Goal: Information Seeking & Learning: Understand process/instructions

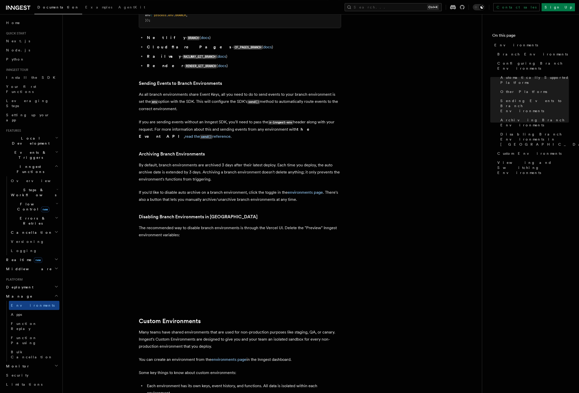
scroll to position [750, 0]
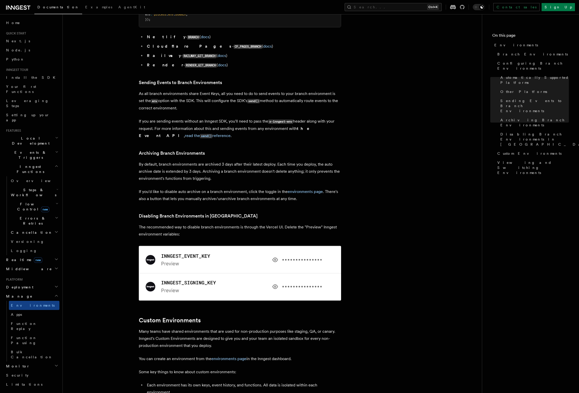
click at [35, 282] on h2 "Deployment" at bounding box center [31, 286] width 55 height 9
click at [34, 291] on link "Overview" at bounding box center [34, 295] width 51 height 9
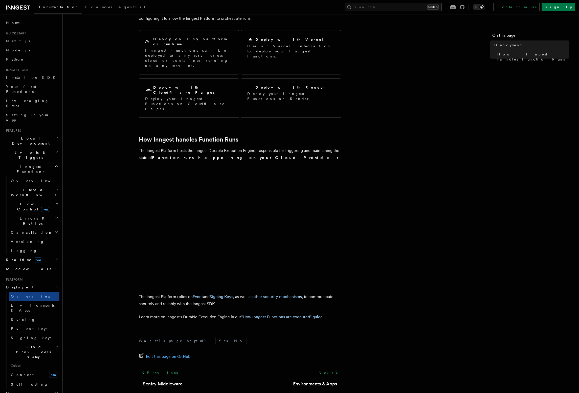
scroll to position [39, 0]
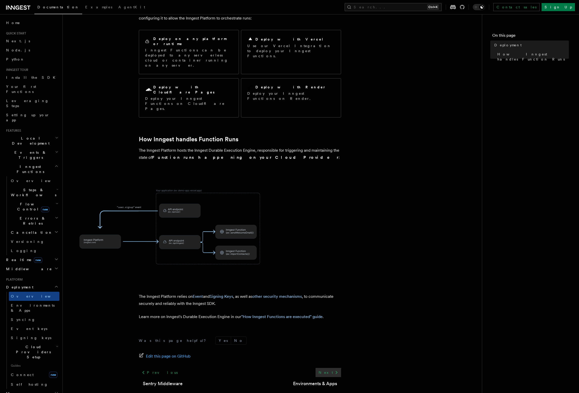
click at [334, 369] on icon at bounding box center [337, 372] width 6 height 6
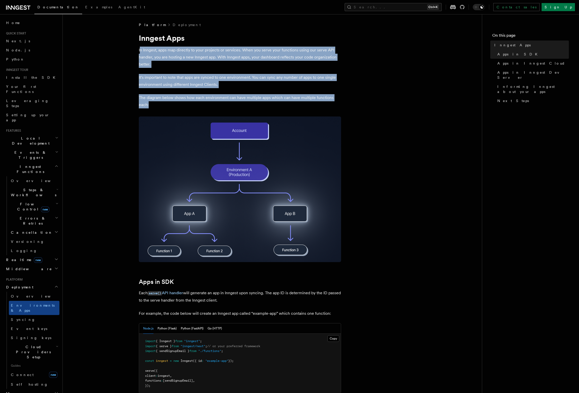
drag, startPoint x: 140, startPoint y: 53, endPoint x: 260, endPoint y: 101, distance: 129.4
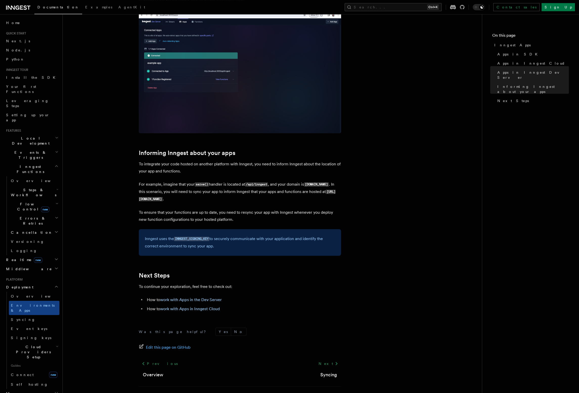
scroll to position [635, 0]
click at [38, 315] on link "Syncing" at bounding box center [34, 319] width 51 height 9
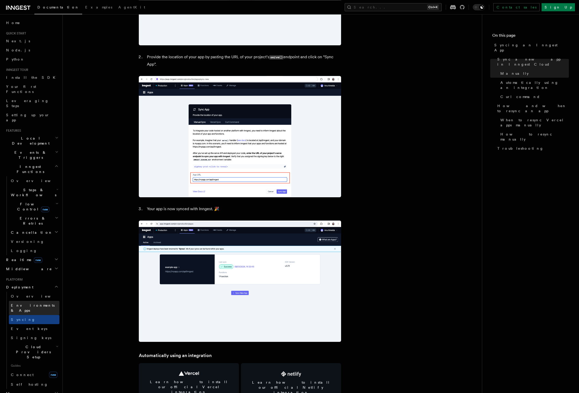
scroll to position [375, 0]
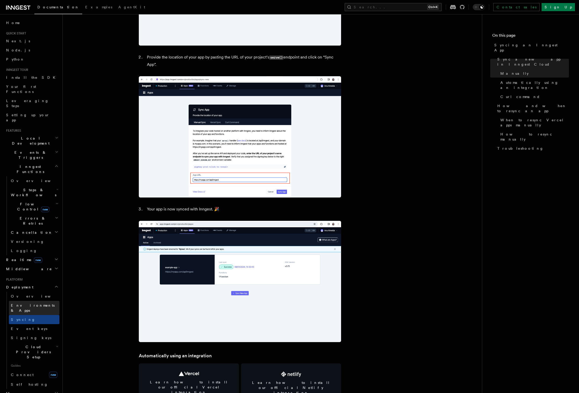
click at [30, 303] on span "Environments & Apps" at bounding box center [33, 307] width 44 height 9
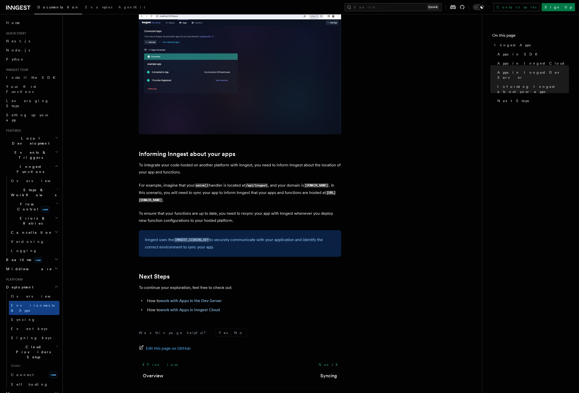
scroll to position [635, 0]
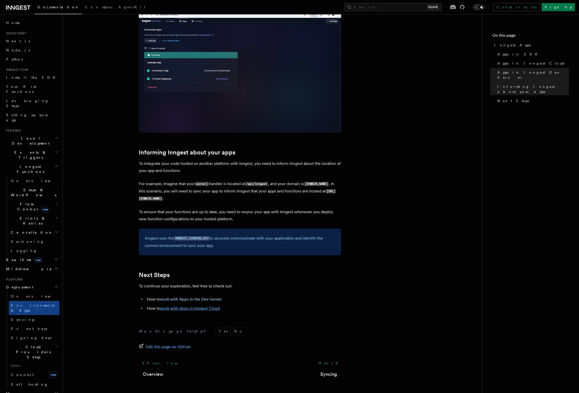
click at [200, 308] on link "work with Apps in Inngest Cloud" at bounding box center [190, 308] width 60 height 5
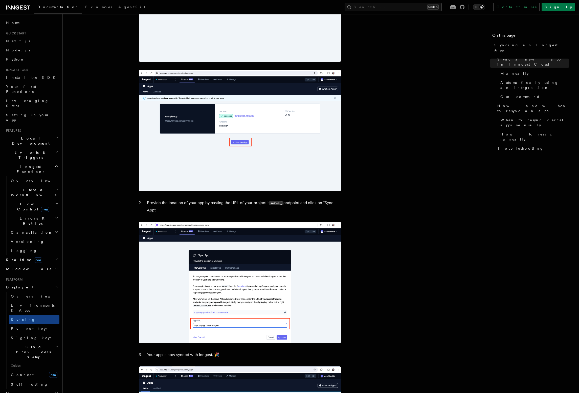
scroll to position [231, 0]
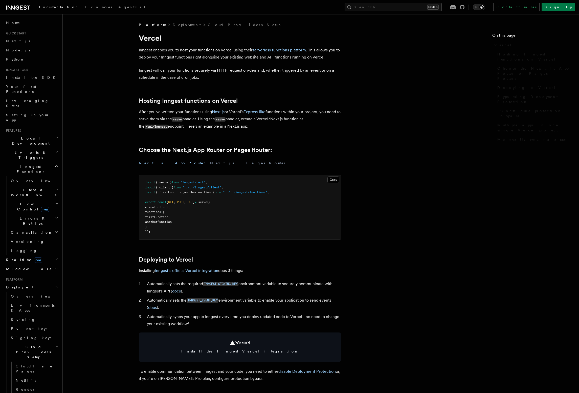
scroll to position [374, 0]
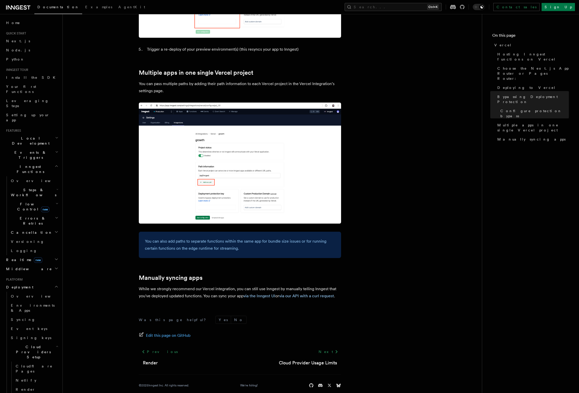
scroll to position [677, 0]
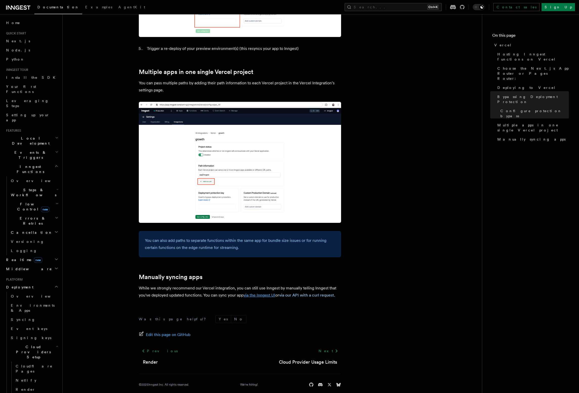
click at [257, 293] on link "via the Inngest UI" at bounding box center [260, 295] width 32 height 5
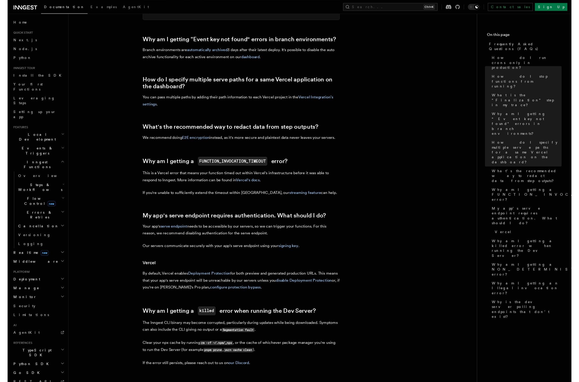
scroll to position [404, 0]
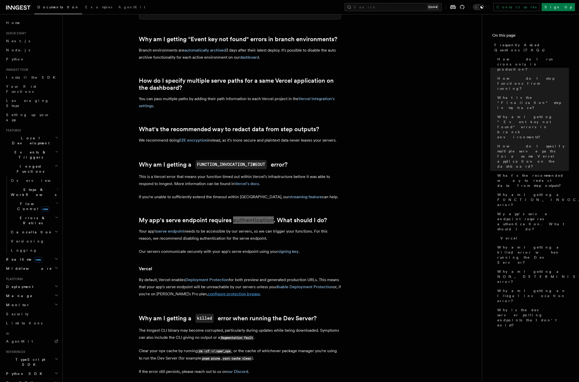
click at [225, 297] on link "configure protection bypass" at bounding box center [234, 294] width 52 height 5
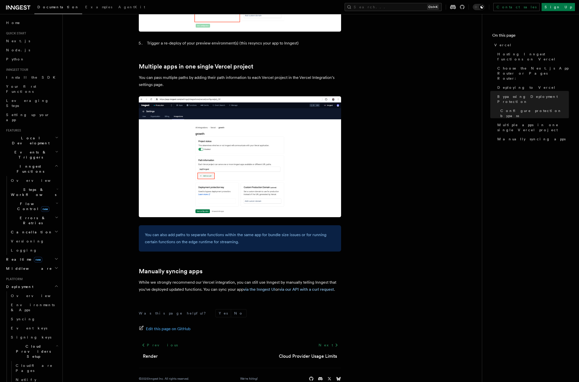
scroll to position [688, 0]
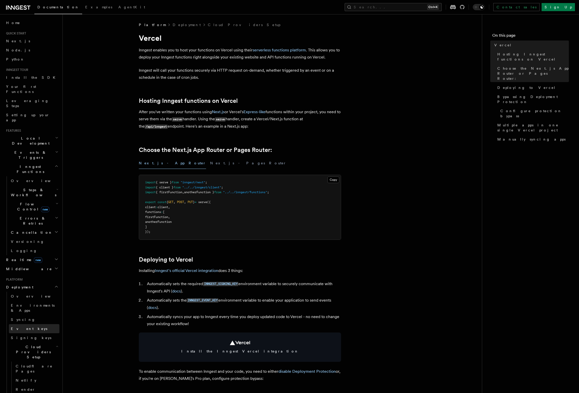
click at [31, 324] on link "Event keys" at bounding box center [34, 328] width 51 height 9
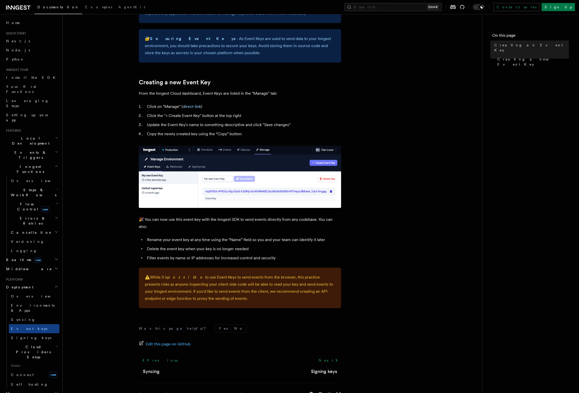
scroll to position [173, 0]
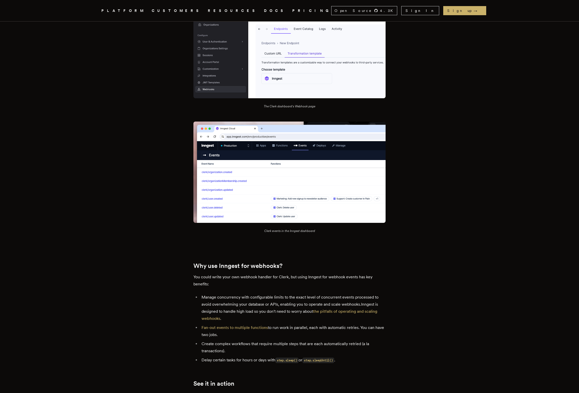
scroll to position [433, 0]
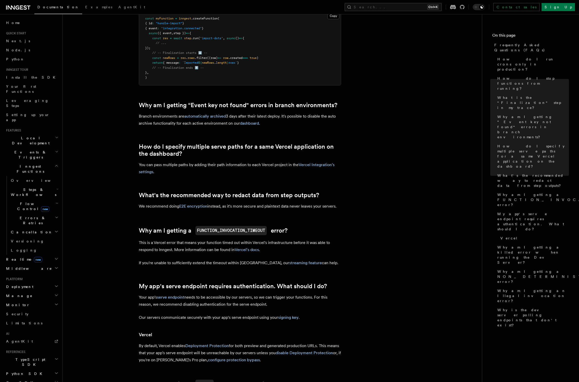
scroll to position [337, 0]
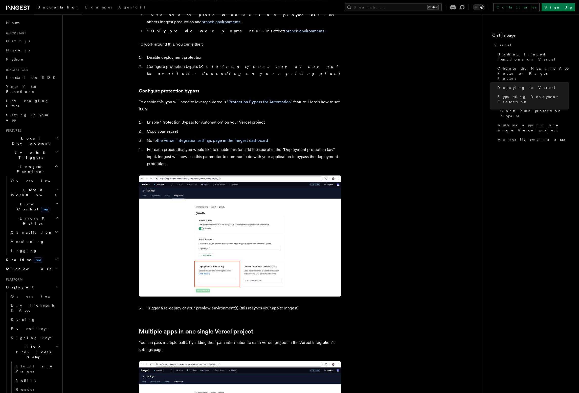
scroll to position [418, 0]
